Goal: Task Accomplishment & Management: Use online tool/utility

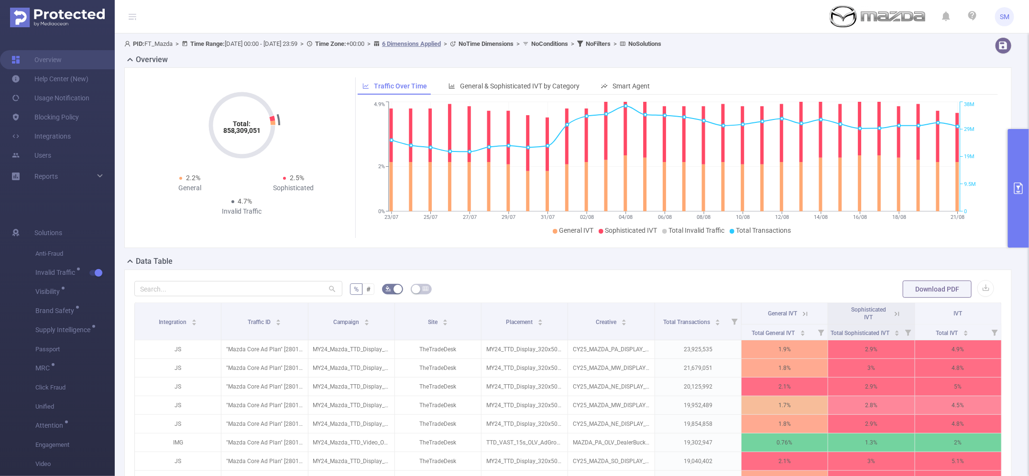
click at [1023, 186] on icon "primary" at bounding box center [1018, 188] width 11 height 11
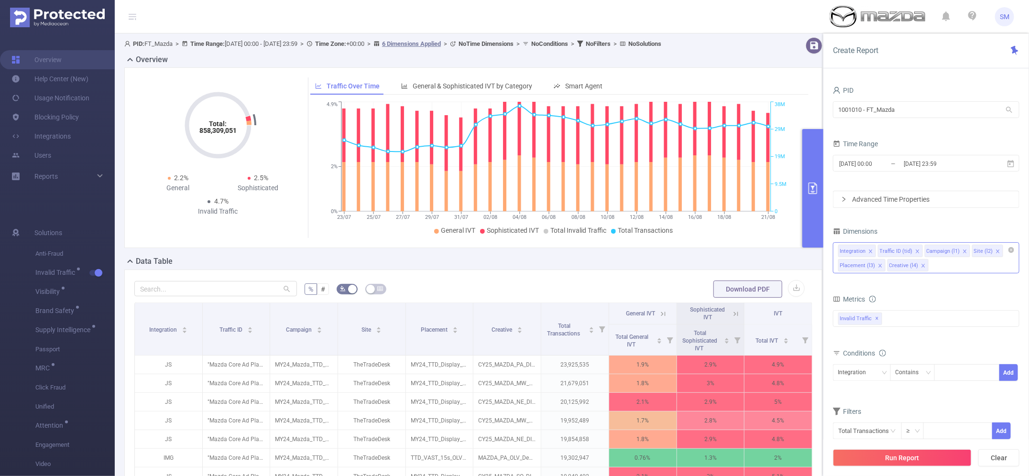
click at [870, 249] on icon "icon: close" at bounding box center [870, 251] width 5 height 5
click at [885, 161] on input "[DATE] 00:00" at bounding box center [876, 163] width 77 height 13
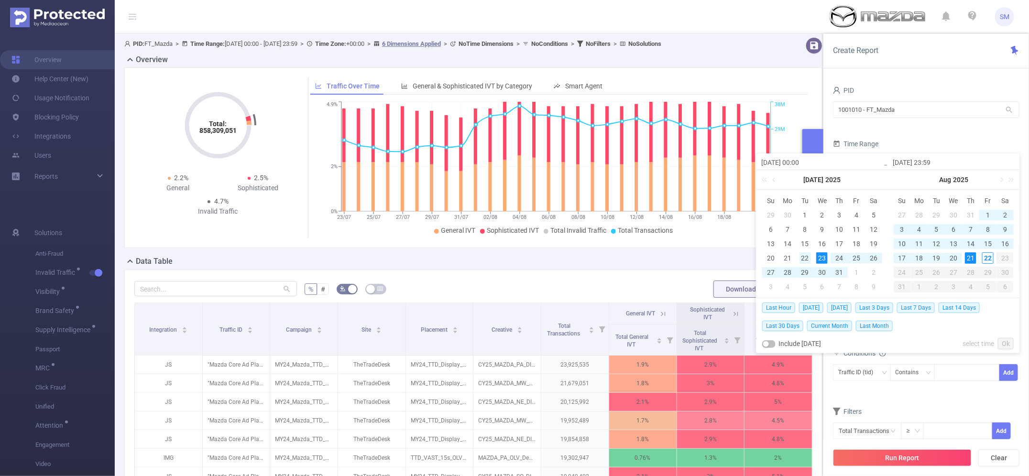
click at [803, 256] on div "22" at bounding box center [804, 257] width 11 height 11
click at [973, 245] on div "14" at bounding box center [970, 243] width 11 height 11
type input "[DATE] 00:00"
type input "[DATE] 23:59"
type input "[DATE] 00:00"
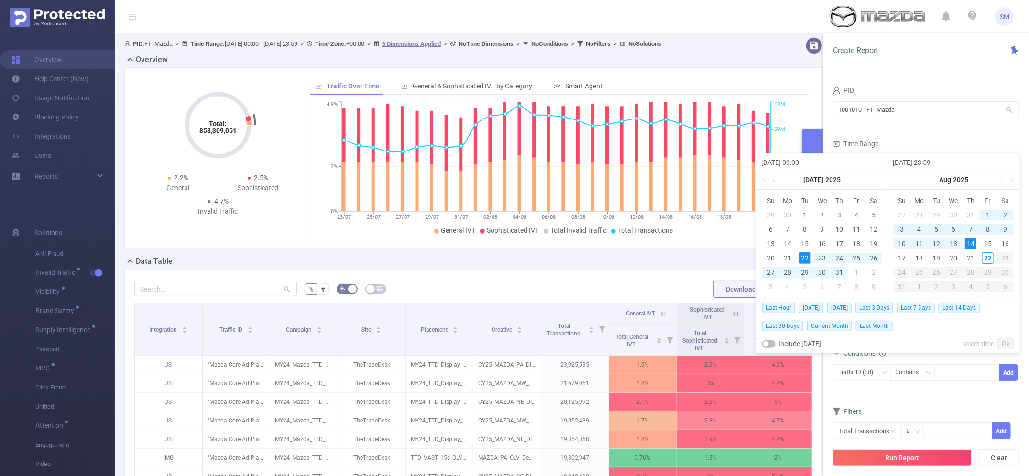
type input "[DATE] 23:59"
click at [1005, 340] on link "Ok" at bounding box center [1006, 343] width 16 height 11
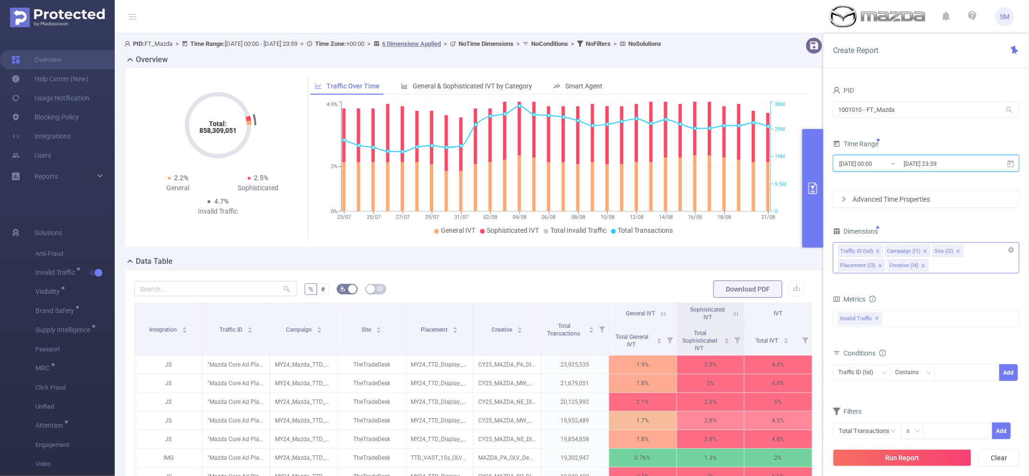
click at [921, 266] on icon "icon: close" at bounding box center [922, 265] width 3 height 3
click at [873, 261] on div "Traffic ID (tid) Campaign (l1) Site (l2) Placement (l3)" at bounding box center [926, 257] width 186 height 31
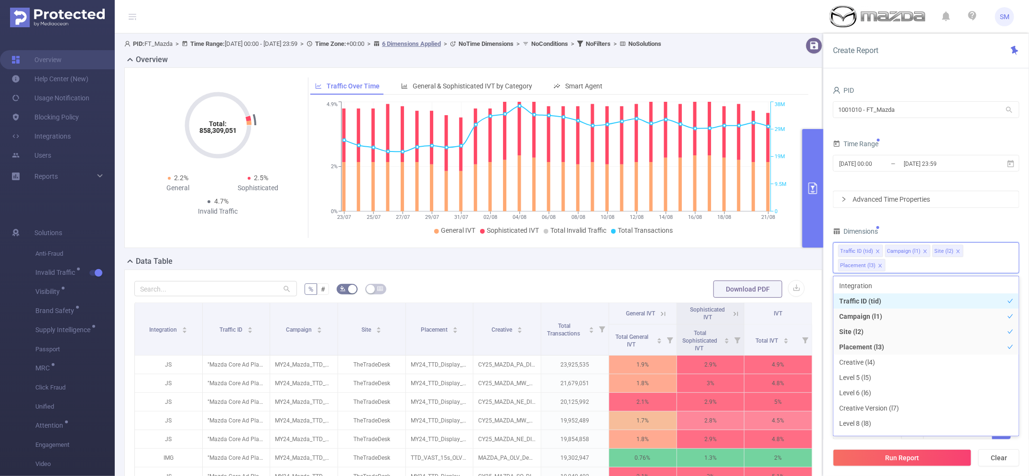
click at [878, 252] on icon "icon: close" at bounding box center [877, 251] width 5 height 5
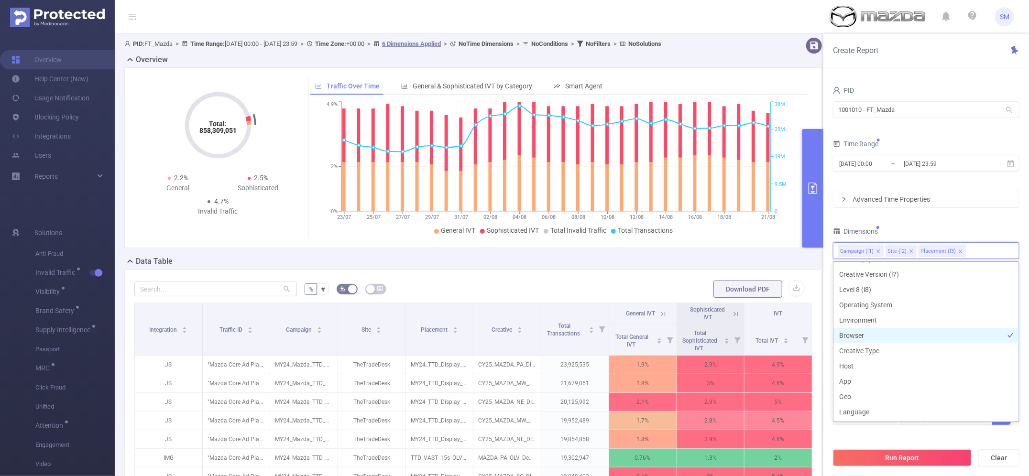
scroll to position [179, 0]
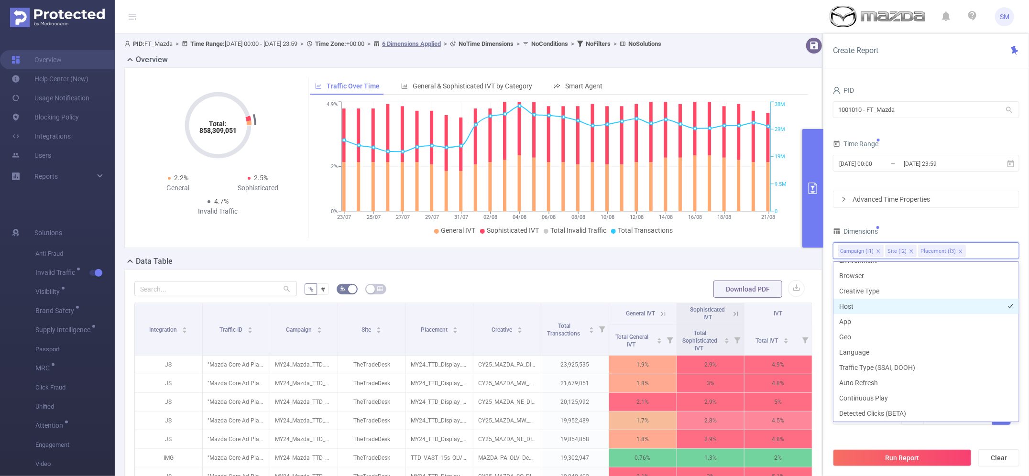
click at [892, 307] on li "Host" at bounding box center [926, 306] width 186 height 15
click at [892, 319] on li "App" at bounding box center [926, 321] width 186 height 15
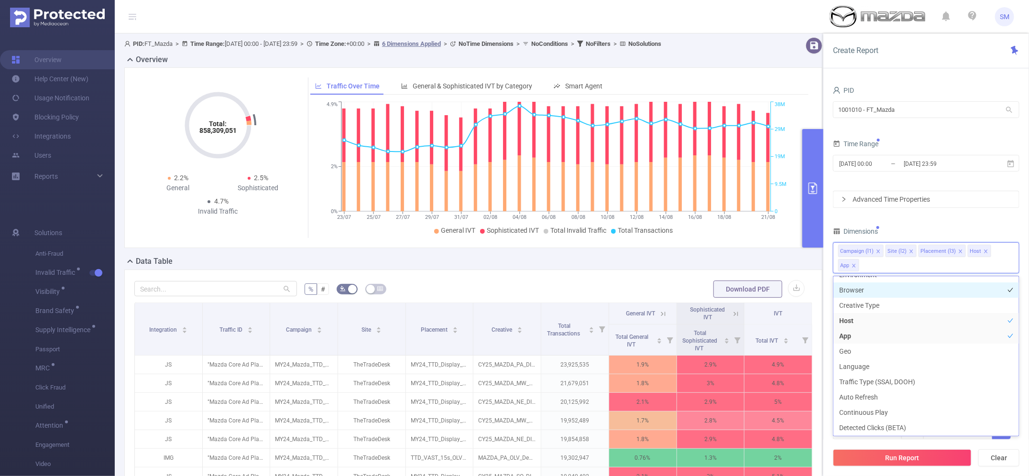
scroll to position [120, 0]
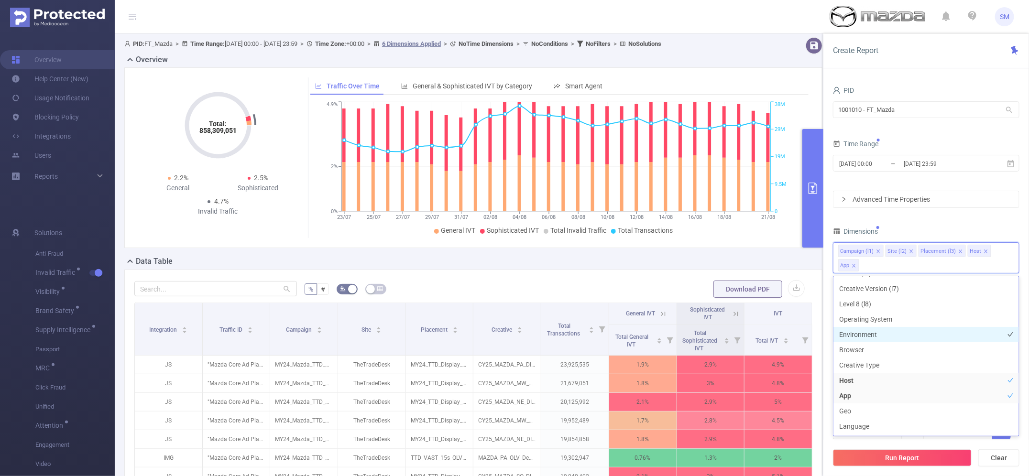
click at [888, 331] on li "Environment" at bounding box center [926, 334] width 186 height 15
click at [886, 345] on li "Browser" at bounding box center [926, 349] width 186 height 15
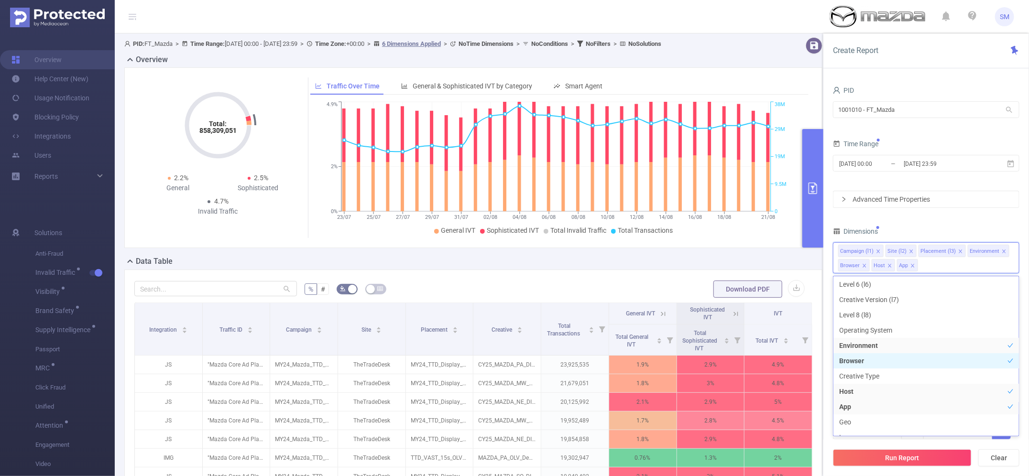
click at [886, 354] on li "Browser" at bounding box center [926, 360] width 186 height 15
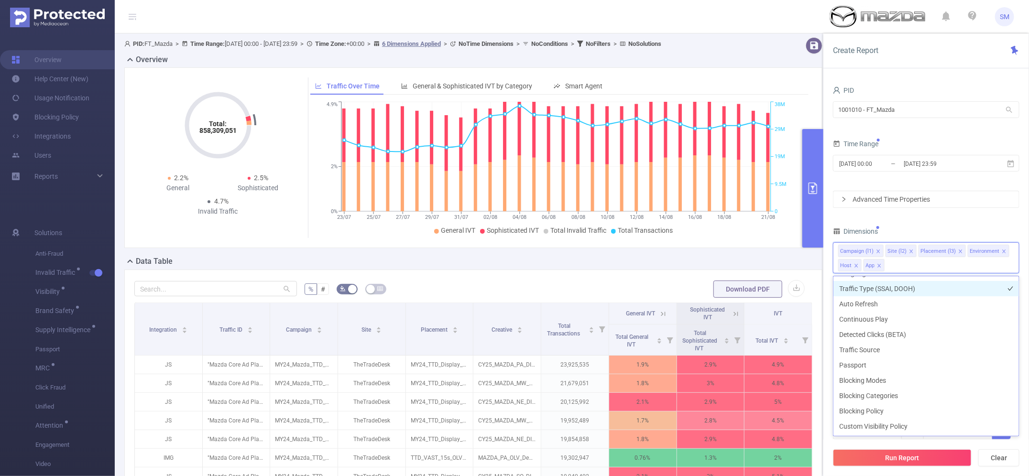
click at [902, 285] on li "Traffic Type (SSAI, DOOH)" at bounding box center [926, 288] width 186 height 15
click at [945, 225] on div "Dimensions" at bounding box center [926, 233] width 186 height 16
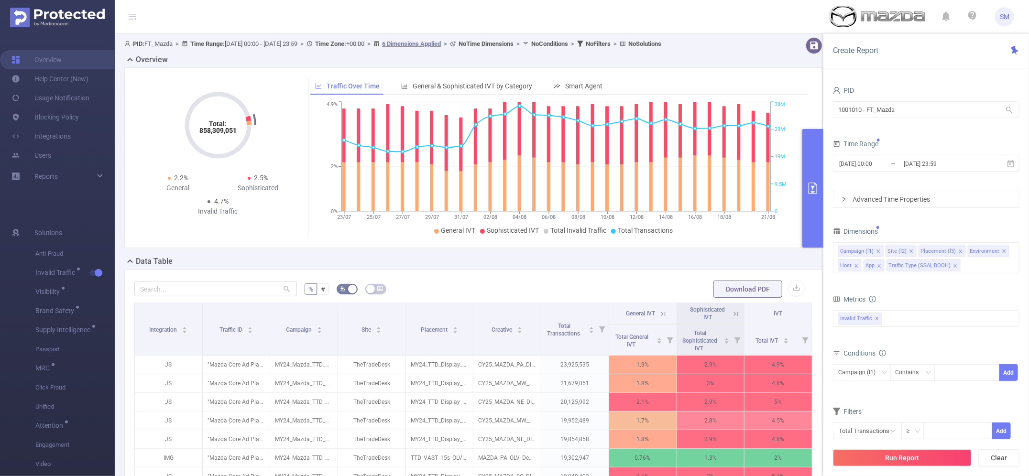
click at [892, 194] on div "Advanced Time Properties" at bounding box center [926, 199] width 186 height 16
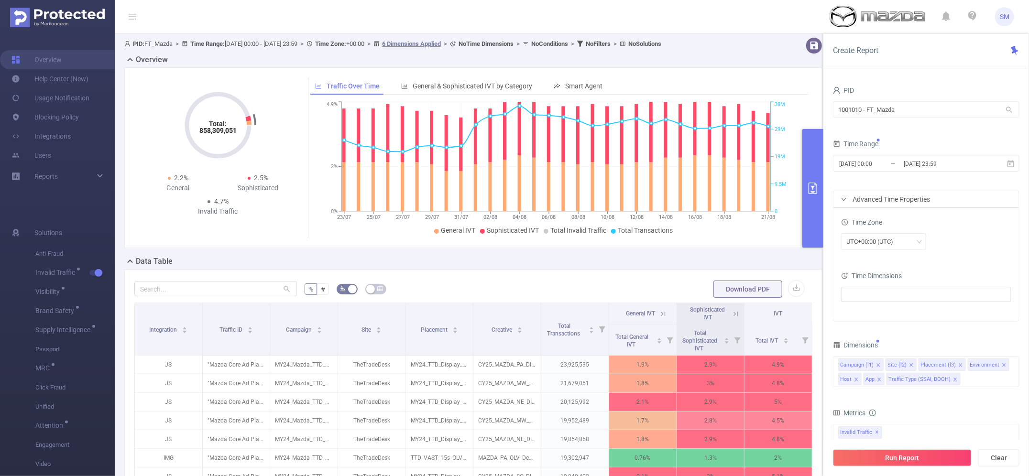
click at [866, 275] on span "Time Dimensions" at bounding box center [871, 276] width 61 height 8
click at [862, 293] on ul at bounding box center [922, 294] width 157 height 14
click at [859, 311] on span at bounding box center [858, 312] width 8 height 8
click at [957, 254] on div "Time Zone UTC+00:00 (UTC)" at bounding box center [926, 237] width 170 height 42
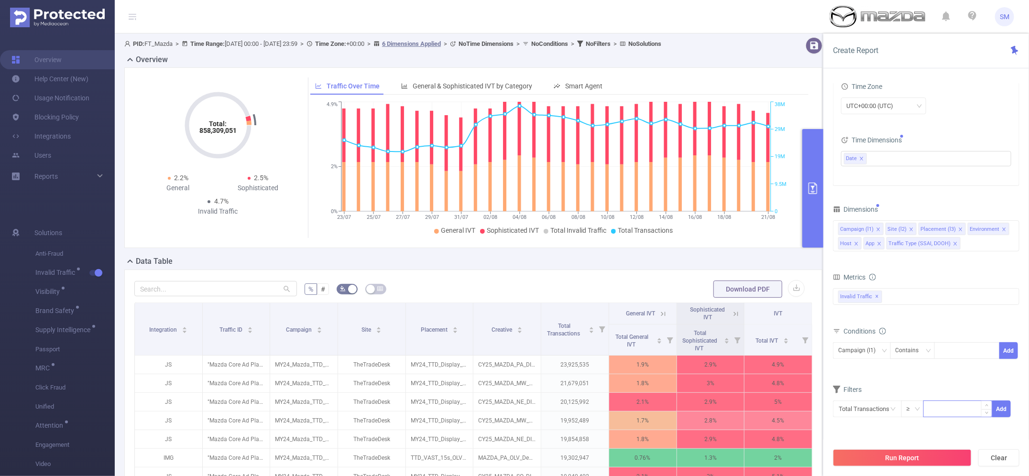
click at [938, 414] on input at bounding box center [958, 408] width 68 height 14
type input "5,000"
click at [1003, 406] on button "Add" at bounding box center [1001, 409] width 19 height 17
click at [930, 453] on button "Run Report" at bounding box center [902, 457] width 139 height 17
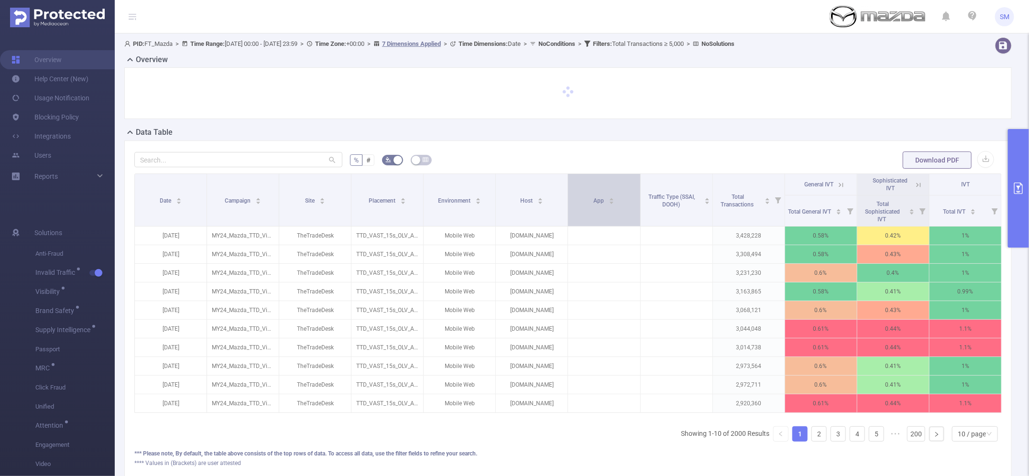
click at [606, 205] on div "App" at bounding box center [604, 200] width 21 height 10
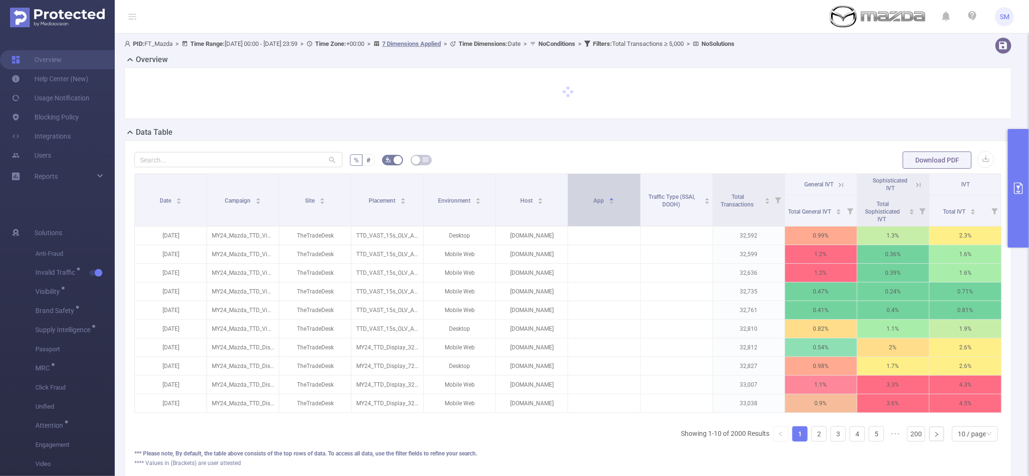
click at [606, 205] on div "App" at bounding box center [604, 200] width 21 height 10
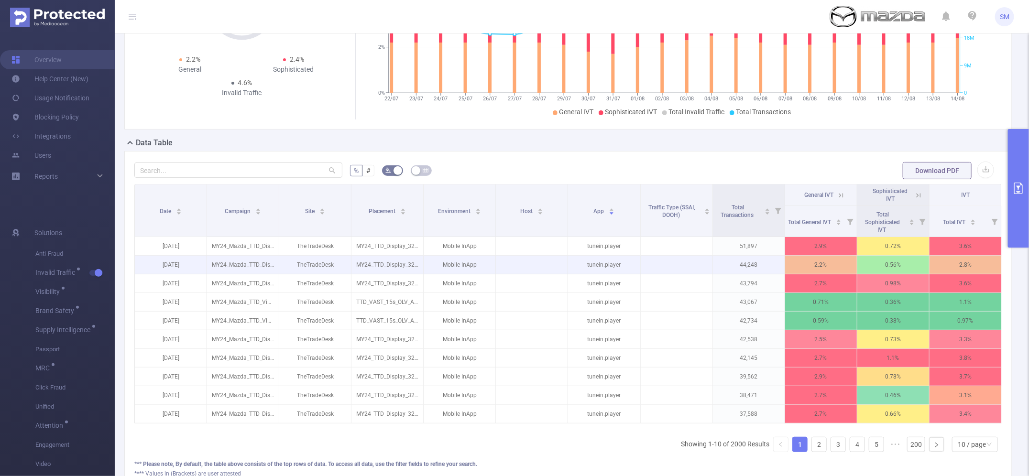
scroll to position [120, 0]
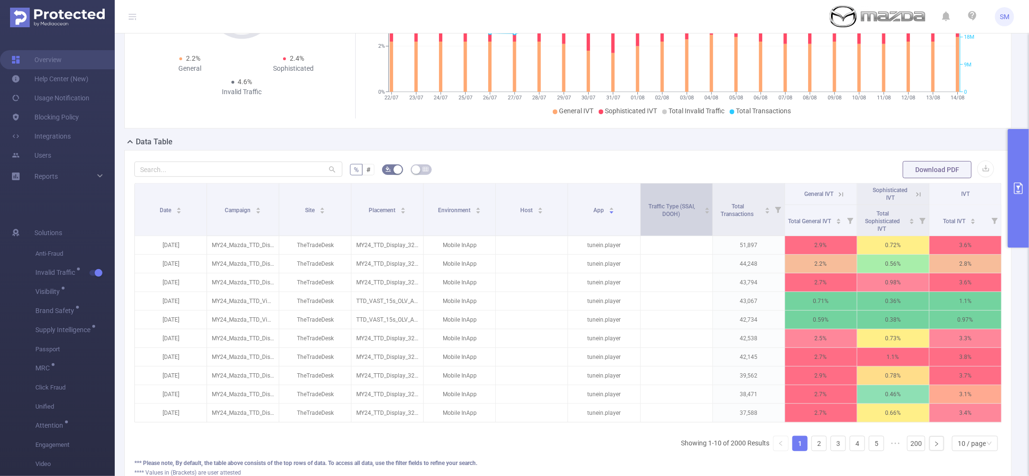
click at [682, 218] on div "Traffic Type (SSAI, DOOH)" at bounding box center [676, 209] width 67 height 17
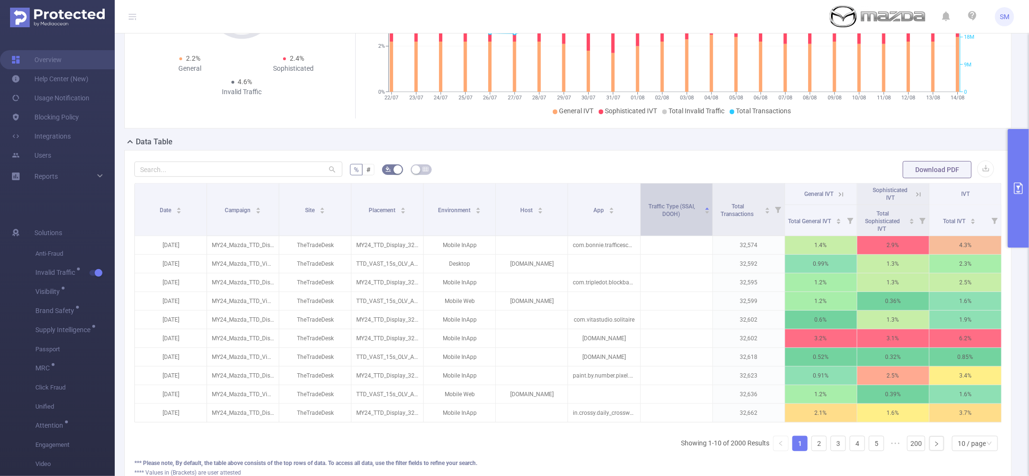
click at [682, 218] on div "Traffic Type (SSAI, DOOH)" at bounding box center [676, 209] width 67 height 17
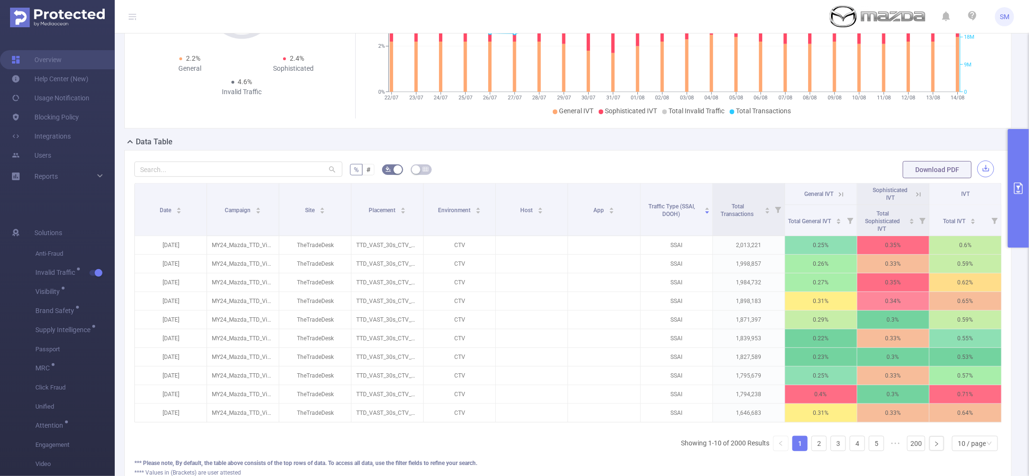
click at [977, 171] on button "button" at bounding box center [985, 169] width 17 height 17
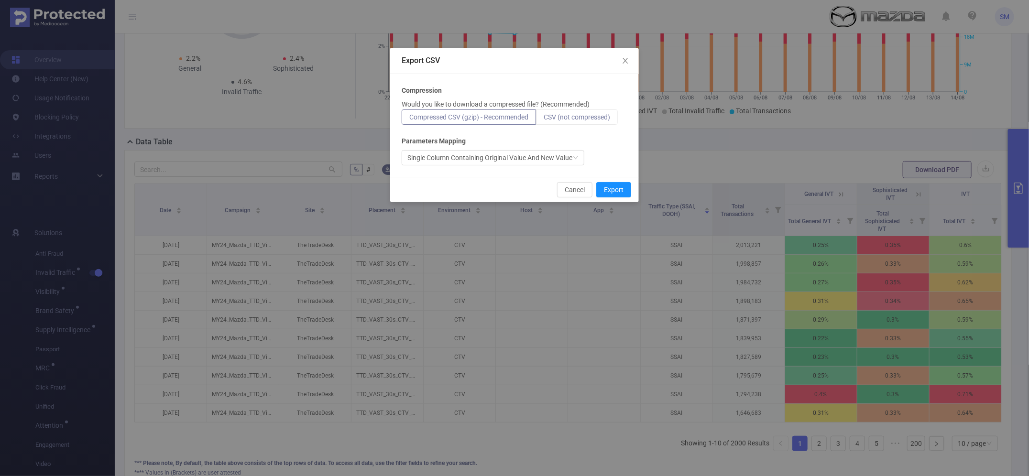
click at [566, 122] on label "CSV (not compressed)" at bounding box center [577, 116] width 82 height 15
click at [544, 120] on input "CSV (not compressed)" at bounding box center [544, 120] width 0 height 0
click at [624, 65] on span "Close" at bounding box center [625, 61] width 27 height 27
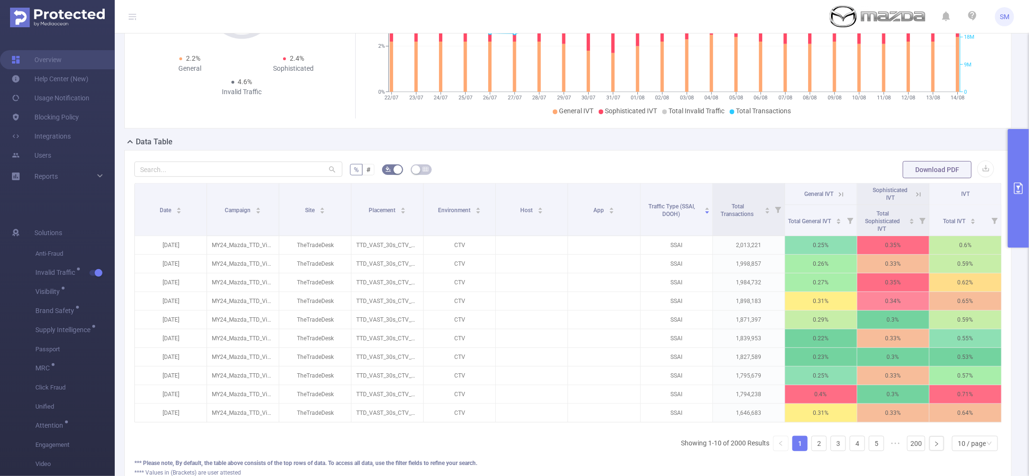
click at [1019, 175] on button "primary" at bounding box center [1018, 188] width 21 height 119
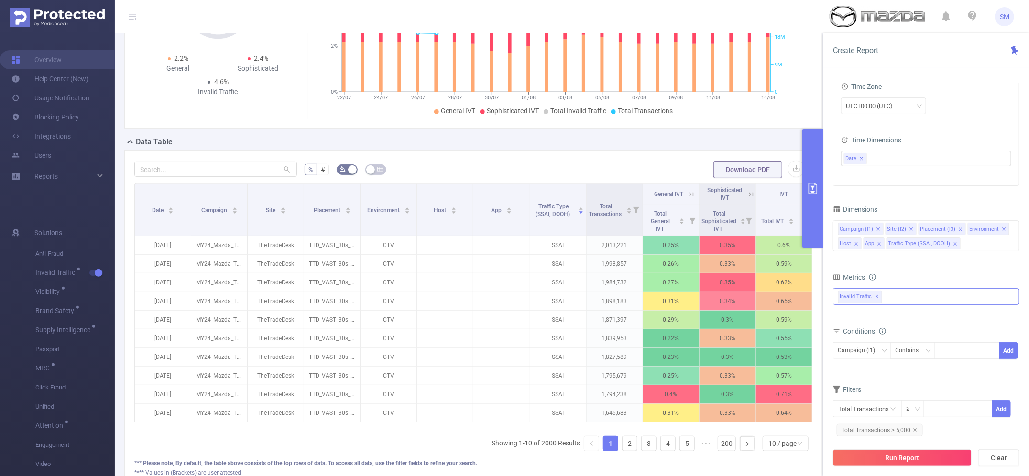
click at [877, 301] on span "✕" at bounding box center [877, 296] width 4 height 11
click at [881, 297] on div at bounding box center [926, 295] width 186 height 15
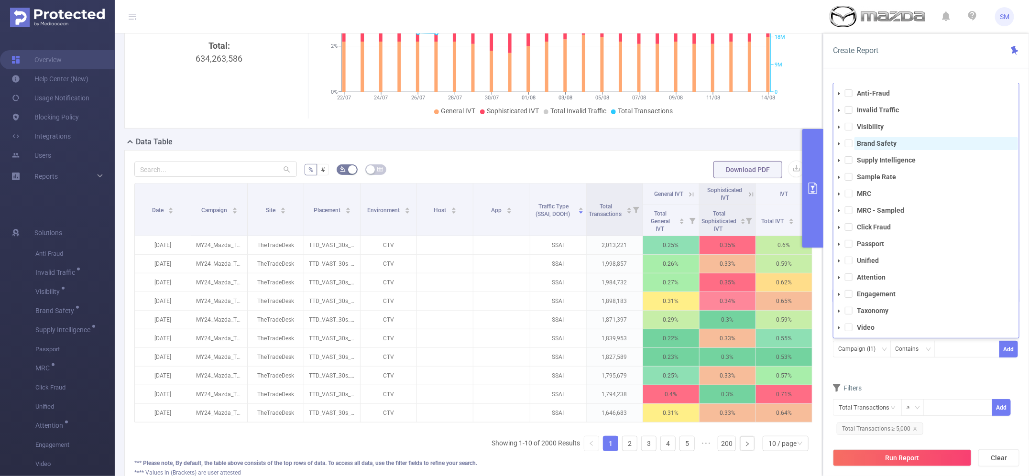
click at [873, 146] on strong "Brand Safety" at bounding box center [877, 144] width 40 height 8
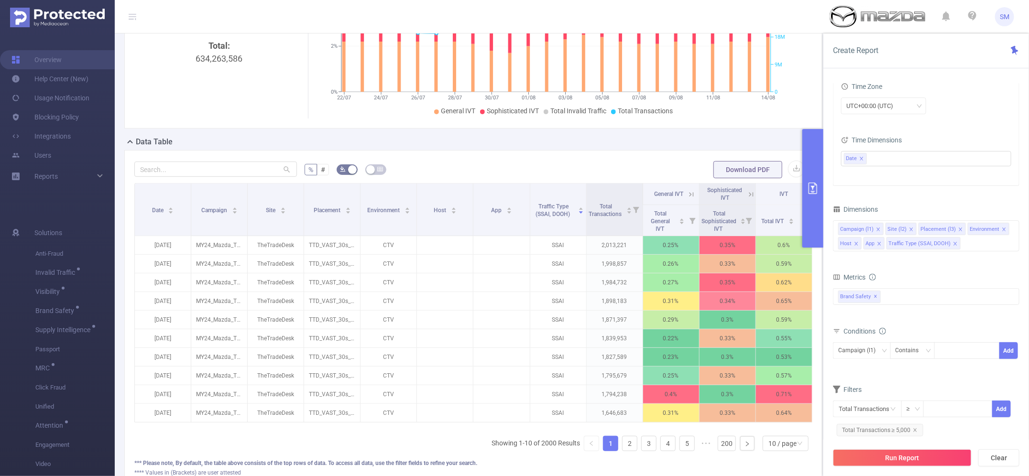
click at [915, 73] on div "Create Report PID 1001010 - FT_Mazda 1001010 - FT_Mazda Time Range [DATE] 00:00…" at bounding box center [926, 254] width 206 height 443
click at [947, 457] on button "Run Report" at bounding box center [902, 457] width 139 height 17
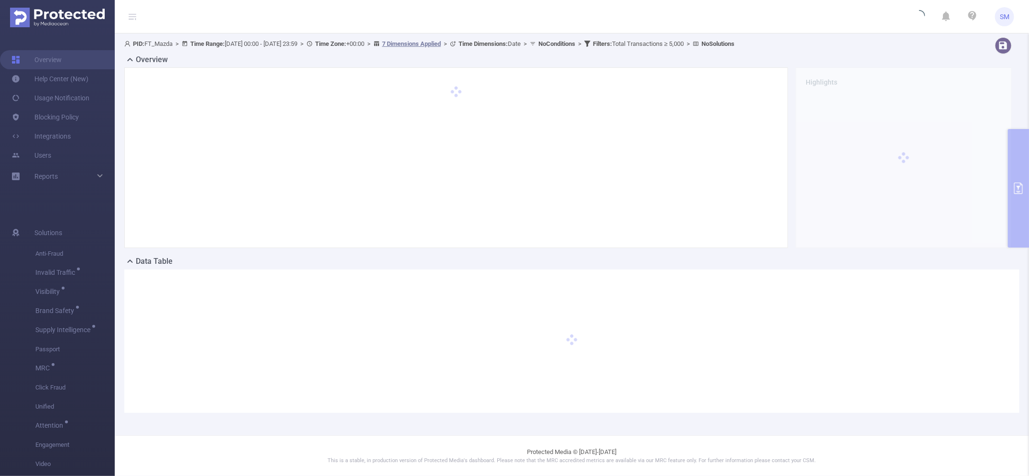
scroll to position [0, 0]
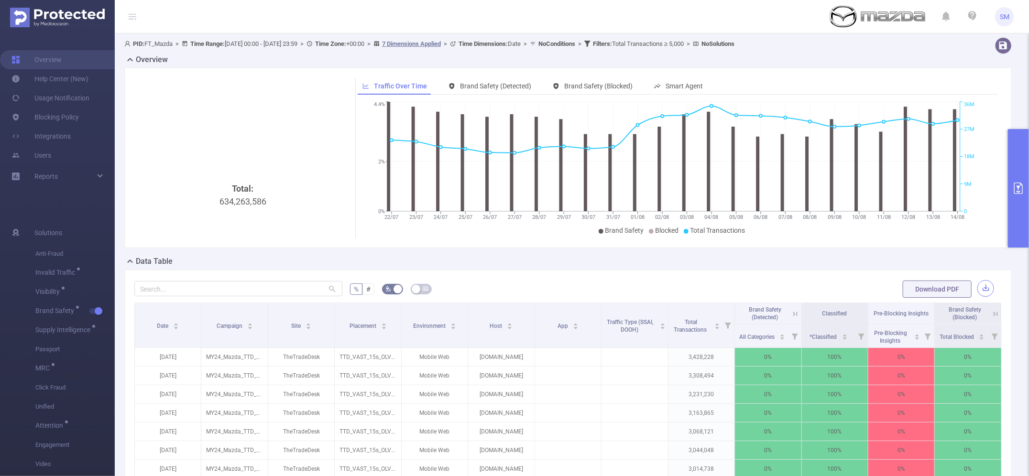
click at [978, 284] on button "button" at bounding box center [985, 288] width 17 height 17
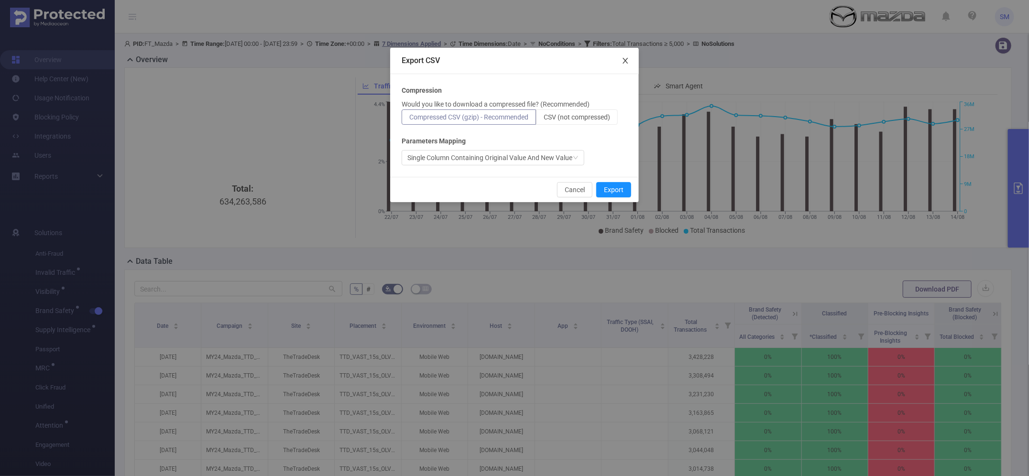
click at [625, 61] on icon "icon: close" at bounding box center [626, 61] width 8 height 8
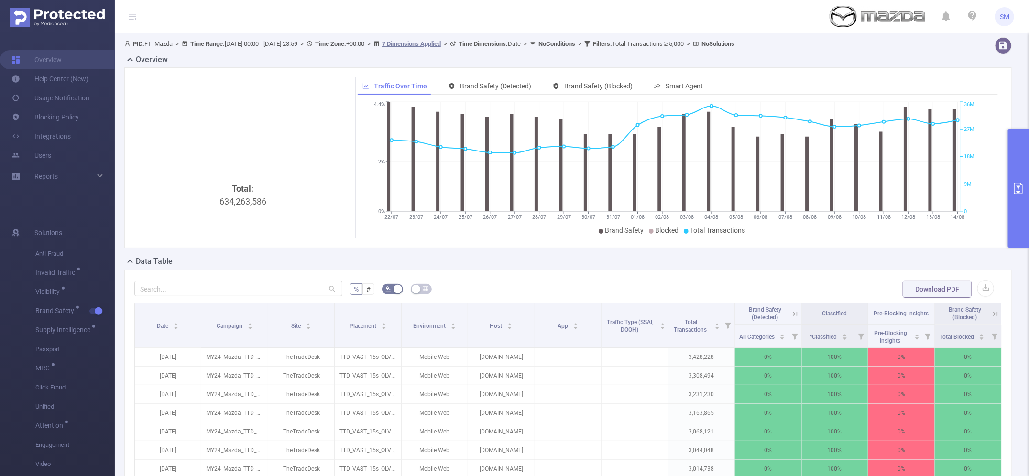
click at [1019, 186] on icon "primary" at bounding box center [1018, 188] width 9 height 11
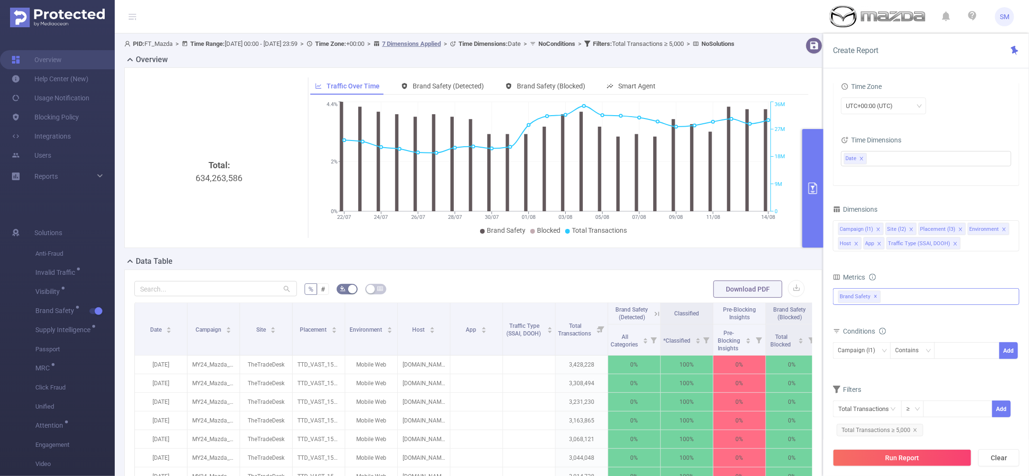
click at [862, 301] on span "Brand Safety ✕" at bounding box center [859, 297] width 43 height 12
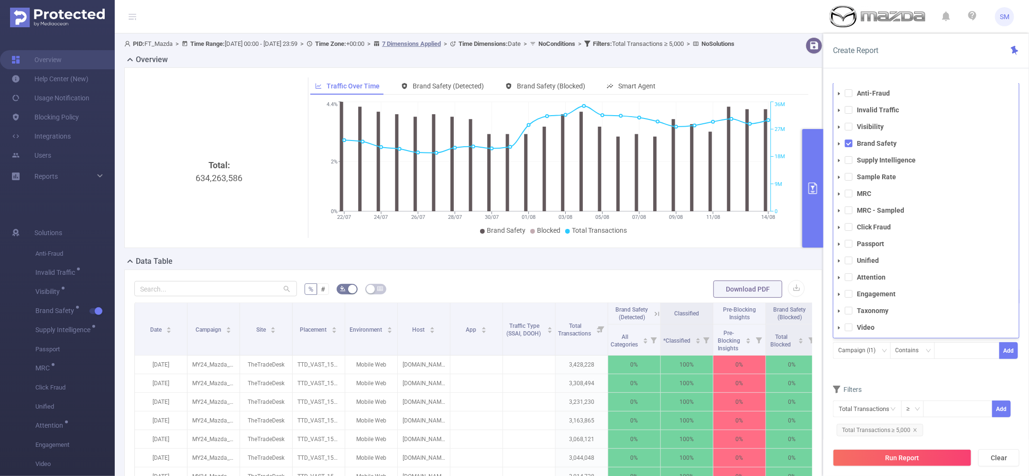
click at [838, 144] on icon "icon: caret-down" at bounding box center [839, 144] width 5 height 5
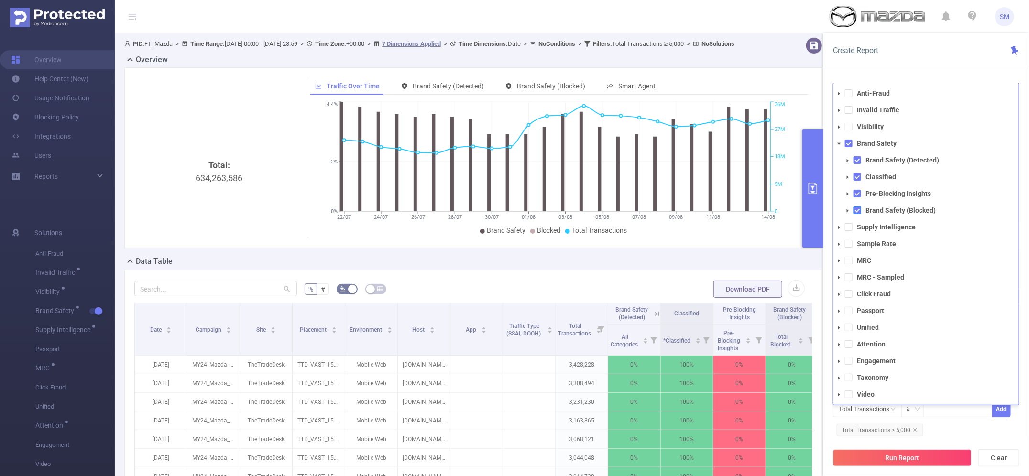
click at [856, 208] on span at bounding box center [857, 211] width 8 height 8
click at [859, 197] on span at bounding box center [857, 194] width 8 height 8
click at [857, 177] on span at bounding box center [857, 177] width 8 height 8
click at [945, 425] on div "Total Transactions ≥ Add Total Transactions ≥ 5,000" at bounding box center [926, 420] width 186 height 38
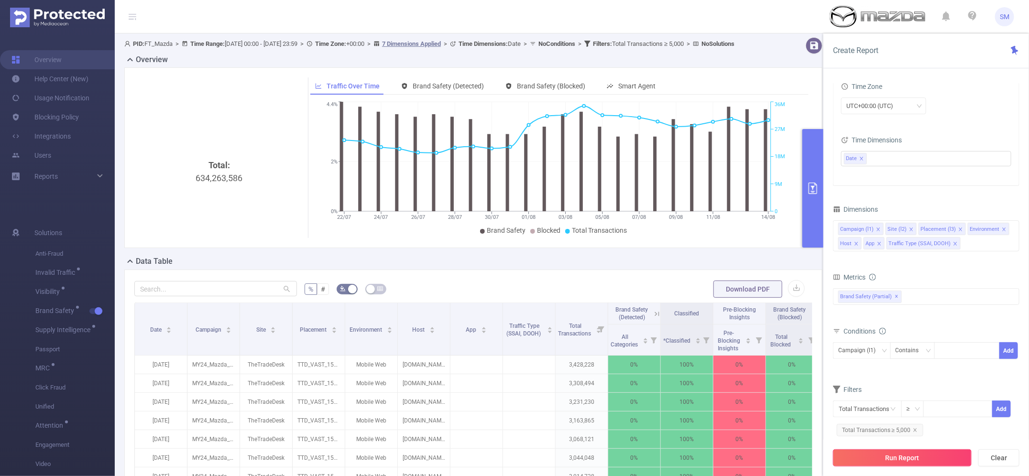
click at [934, 453] on button "Run Report" at bounding box center [902, 457] width 139 height 17
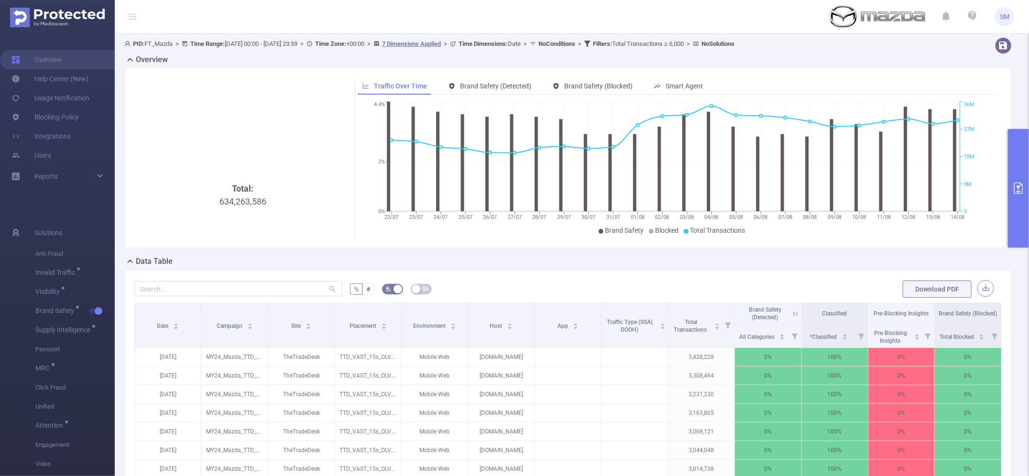
click at [983, 285] on button "button" at bounding box center [985, 288] width 17 height 17
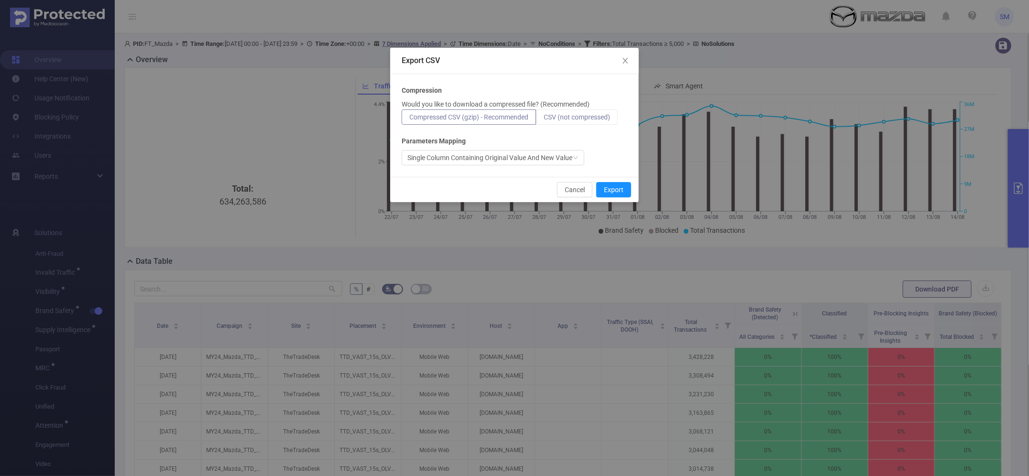
click at [601, 120] on span "CSV (not compressed)" at bounding box center [577, 117] width 66 height 8
click at [544, 120] on input "CSV (not compressed)" at bounding box center [544, 120] width 0 height 0
click at [613, 191] on button "Export" at bounding box center [613, 189] width 35 height 15
